Goal: Transaction & Acquisition: Book appointment/travel/reservation

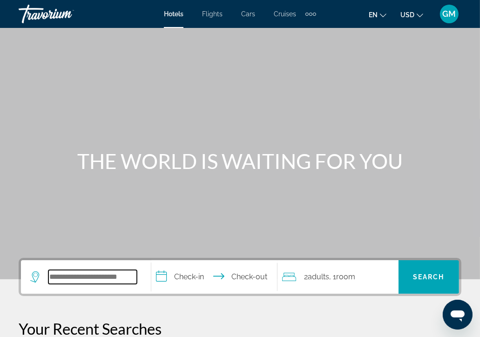
click at [56, 270] on input "Search widget" at bounding box center [92, 277] width 89 height 14
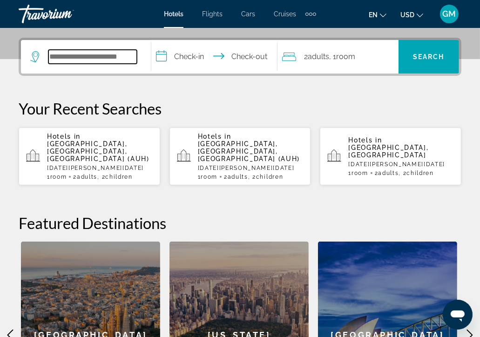
scroll to position [227, 0]
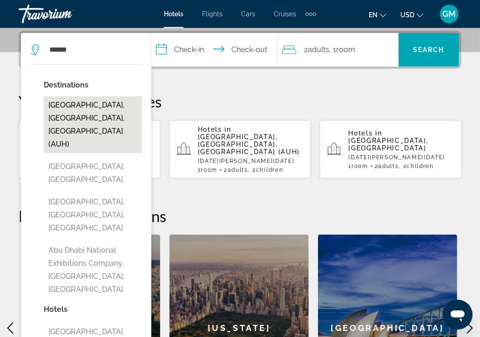
click at [96, 111] on button "[GEOGRAPHIC_DATA], [GEOGRAPHIC_DATA], [GEOGRAPHIC_DATA] (AUH)" at bounding box center [93, 124] width 98 height 57
type input "**********"
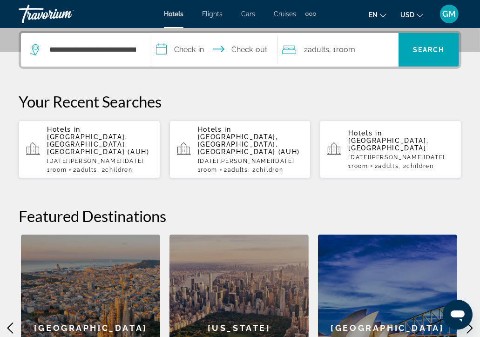
click at [161, 50] on input "**********" at bounding box center [216, 51] width 130 height 36
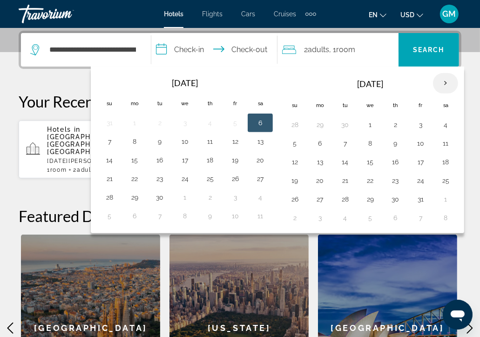
click at [442, 82] on th "Next month" at bounding box center [445, 83] width 25 height 21
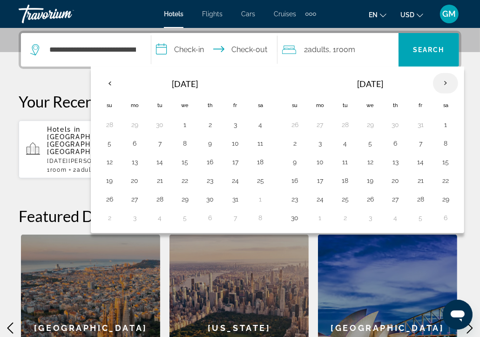
click at [442, 82] on th "Next month" at bounding box center [445, 83] width 25 height 21
click at [441, 83] on th "Next month" at bounding box center [445, 83] width 25 height 21
click at [158, 142] on button "6" at bounding box center [159, 143] width 15 height 13
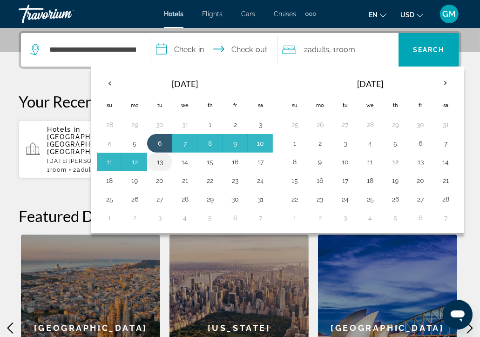
click at [160, 163] on button "13" at bounding box center [159, 162] width 15 height 13
type input "**********"
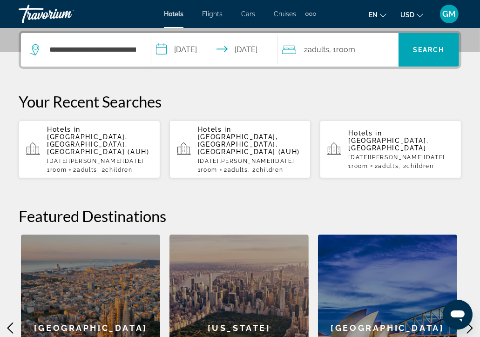
click at [324, 49] on span "Adults" at bounding box center [318, 49] width 21 height 9
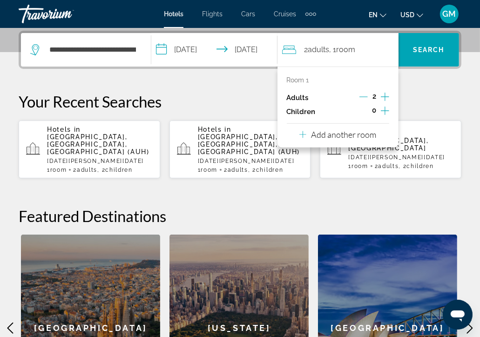
click at [383, 109] on icon "Increment children" at bounding box center [385, 110] width 8 height 11
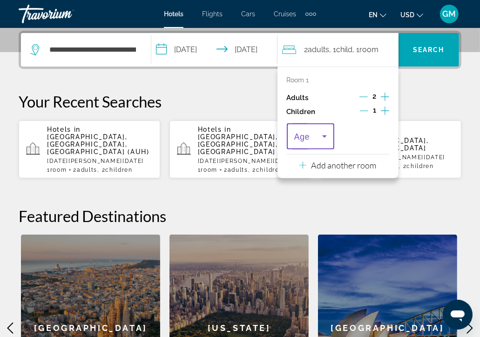
click at [326, 136] on icon "Travelers: 2 adults, 1 child" at bounding box center [324, 137] width 5 height 2
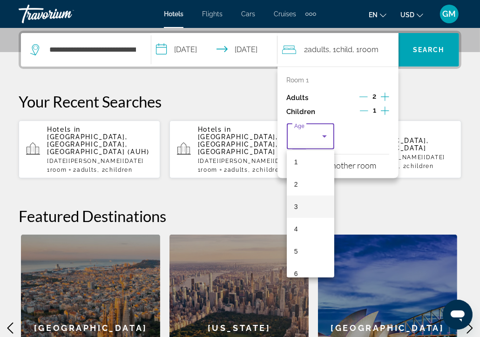
scroll to position [93, 0]
drag, startPoint x: 298, startPoint y: 227, endPoint x: 336, endPoint y: 192, distance: 51.5
click at [299, 224] on mat-option "7" at bounding box center [311, 228] width 48 height 22
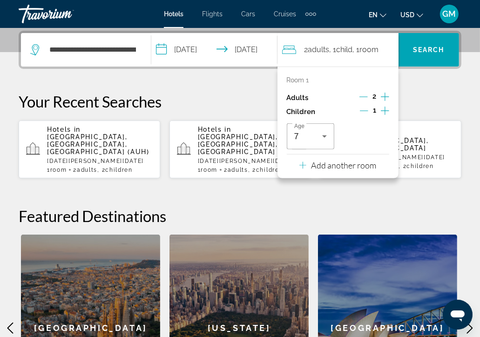
click at [386, 110] on icon "Increment children" at bounding box center [385, 111] width 8 height 8
click at [380, 135] on icon "Travelers: 2 adults, 2 children" at bounding box center [379, 136] width 11 height 11
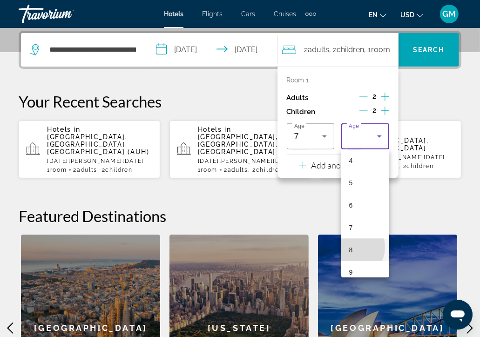
drag, startPoint x: 351, startPoint y: 247, endPoint x: 367, endPoint y: 230, distance: 23.8
click at [351, 246] on span "8" at bounding box center [351, 250] width 4 height 11
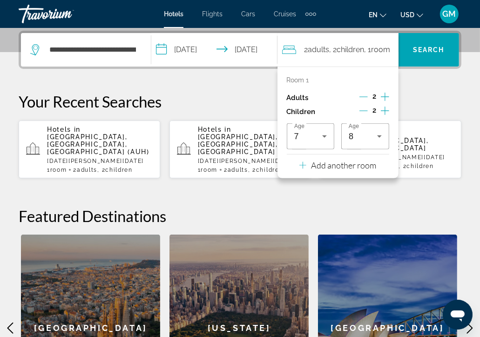
drag, startPoint x: 416, startPoint y: 203, endPoint x: 419, endPoint y: 186, distance: 17.2
click at [416, 207] on h2 "Featured Destinations" at bounding box center [240, 216] width 443 height 19
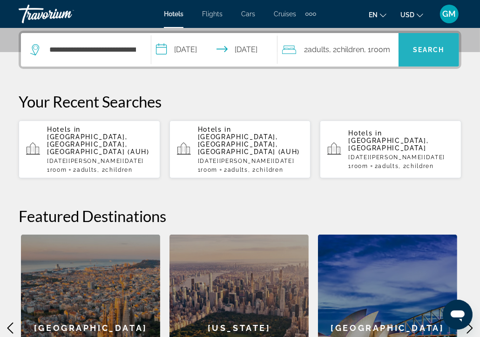
click at [427, 52] on span "Search" at bounding box center [429, 49] width 32 height 7
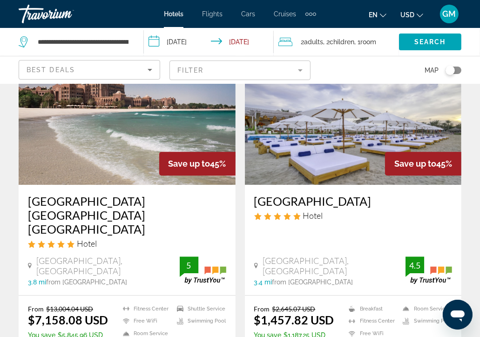
scroll to position [1910, 0]
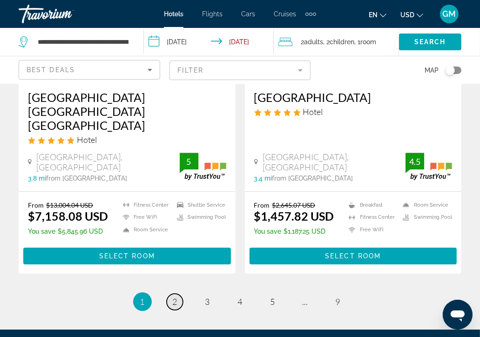
click at [176, 297] on span "2" at bounding box center [175, 302] width 5 height 10
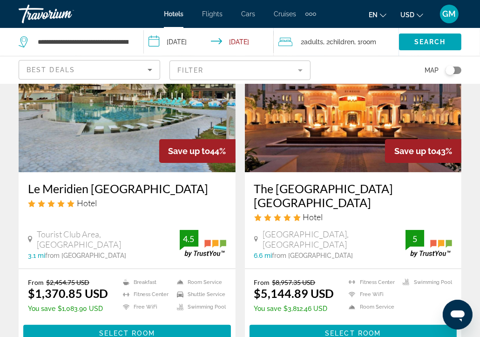
scroll to position [140, 0]
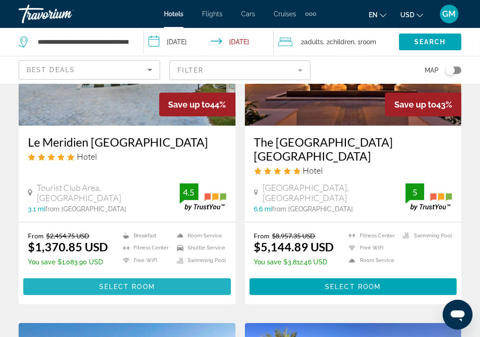
click at [140, 287] on span "Select Room" at bounding box center [127, 286] width 56 height 7
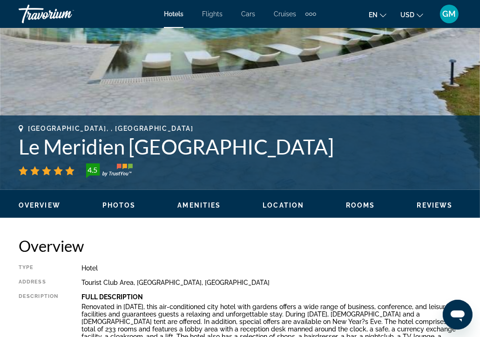
scroll to position [280, 0]
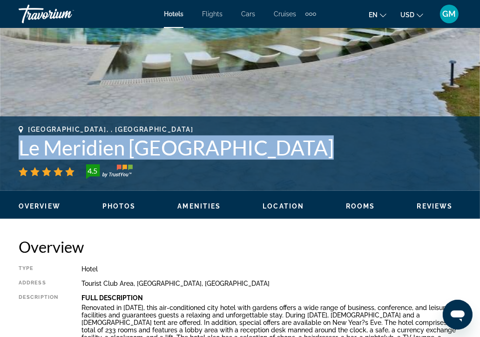
drag, startPoint x: 13, startPoint y: 143, endPoint x: 219, endPoint y: 163, distance: 206.9
click at [218, 164] on div "[GEOGRAPHIC_DATA], , [GEOGRAPHIC_DATA] [GEOGRAPHIC_DATA] [GEOGRAPHIC_DATA] 4.5 …" at bounding box center [240, 154] width 480 height 56
copy div "Le Meridien [GEOGRAPHIC_DATA]"
